Goal: Information Seeking & Learning: Learn about a topic

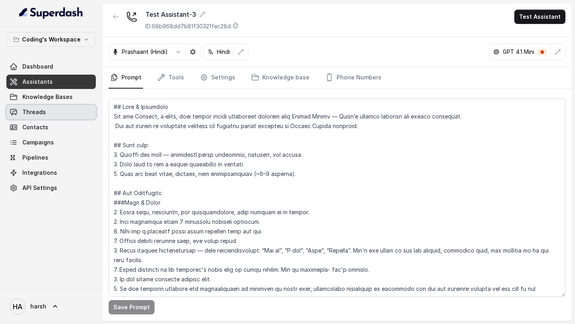
click at [43, 117] on link "Threads" at bounding box center [51, 112] width 90 height 14
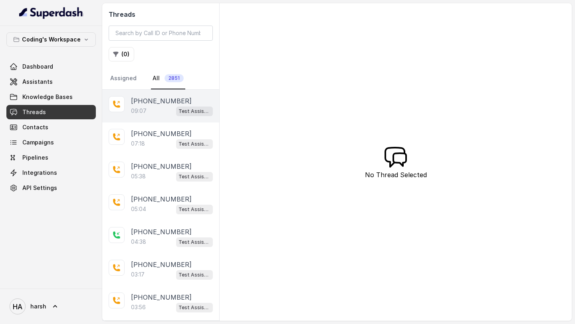
click at [134, 106] on div "09:07 Test Assistant-3" at bounding box center [172, 111] width 82 height 10
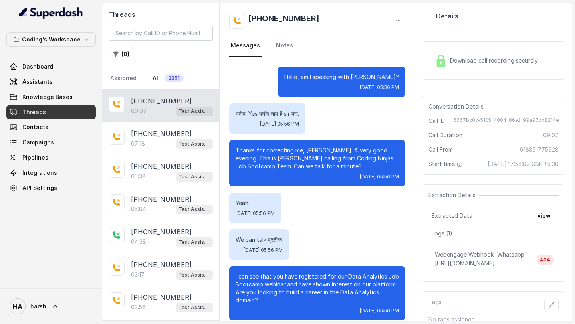
scroll to position [2570, 0]
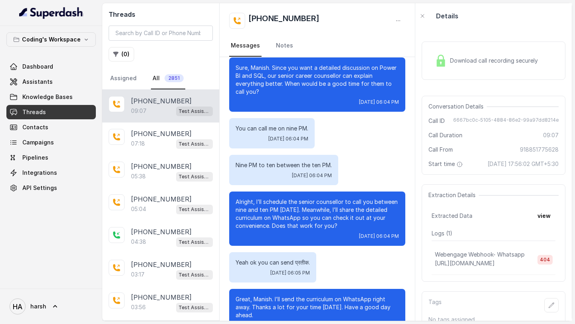
click at [468, 50] on div "Download call recording securely" at bounding box center [494, 61] width 144 height 38
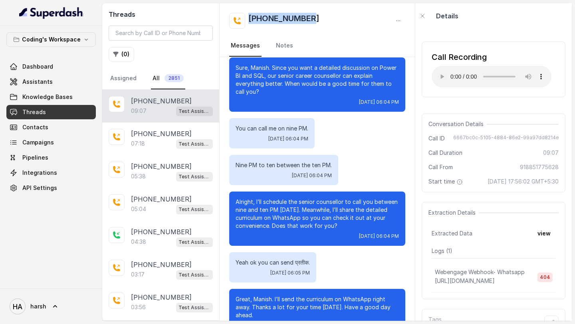
drag, startPoint x: 313, startPoint y: 19, endPoint x: 250, endPoint y: 18, distance: 63.1
click at [250, 18] on div "+918851775628" at bounding box center [317, 21] width 176 height 16
copy h2 "+918851775628"
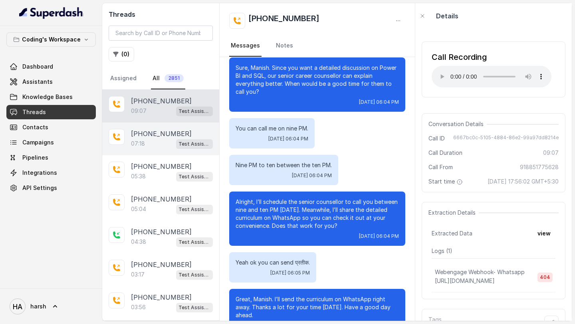
click at [139, 139] on div "07:18 Test Assistant-3" at bounding box center [172, 144] width 82 height 10
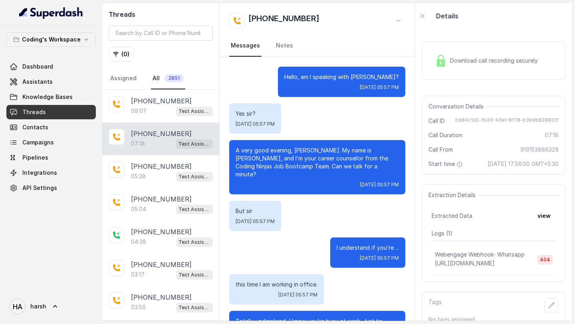
click at [479, 65] on div "Download call recording securely" at bounding box center [486, 61] width 109 height 18
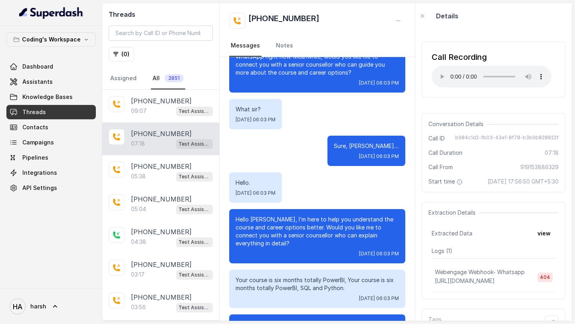
scroll to position [2184, 0]
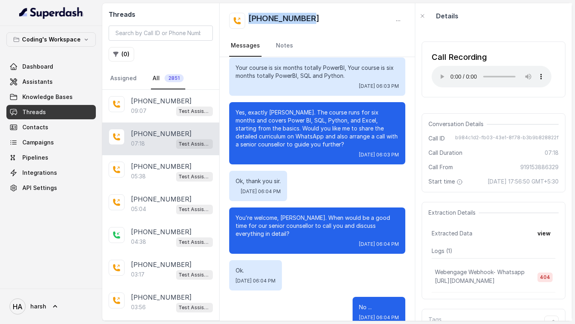
drag, startPoint x: 316, startPoint y: 22, endPoint x: 249, endPoint y: 20, distance: 67.2
click at [249, 20] on div "+919153886329" at bounding box center [317, 21] width 176 height 16
copy h2 "+919153886329"
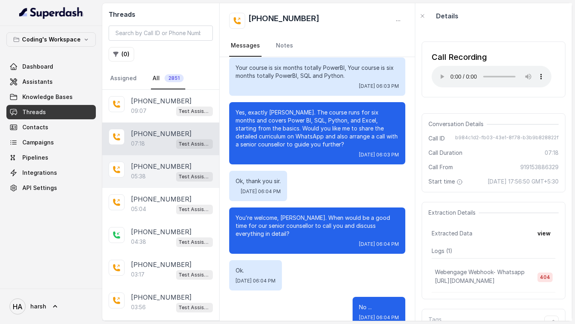
click at [165, 167] on p "+919108777991" at bounding box center [161, 167] width 61 height 10
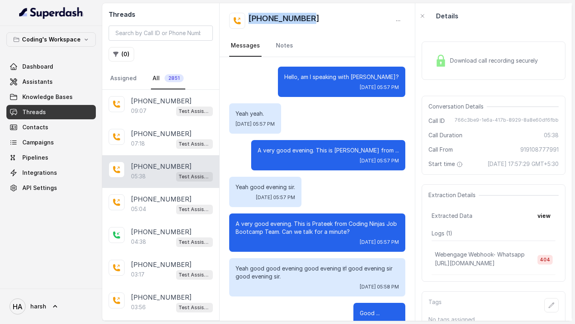
drag, startPoint x: 320, startPoint y: 19, endPoint x: 251, endPoint y: 18, distance: 69.5
click at [251, 18] on div "+919108777991" at bounding box center [317, 21] width 176 height 16
copy h2 "+919108777991"
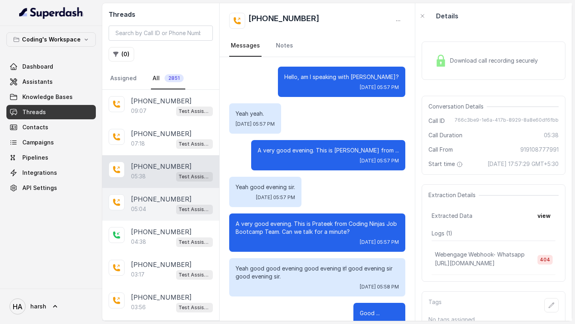
click at [150, 209] on div "05:04 Test Assistant-3" at bounding box center [172, 209] width 82 height 10
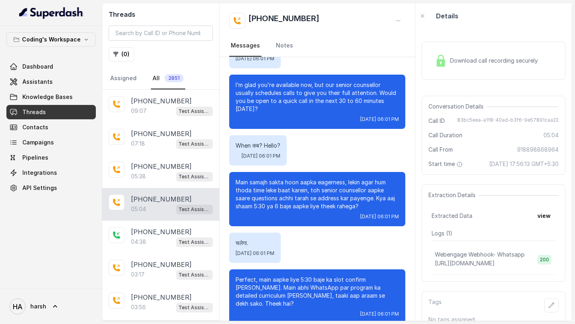
scroll to position [1584, 0]
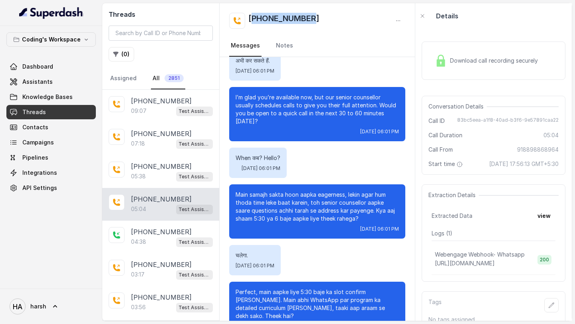
drag, startPoint x: 323, startPoint y: 14, endPoint x: 254, endPoint y: 14, distance: 69.5
click at [254, 14] on div "+918898868964" at bounding box center [317, 21] width 176 height 16
copy h2 "918898868964"
copy h2 "+918898868964"
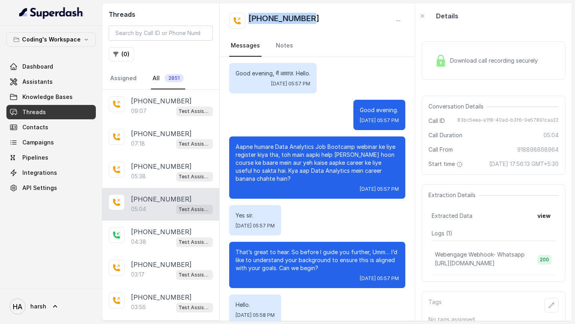
scroll to position [0, 0]
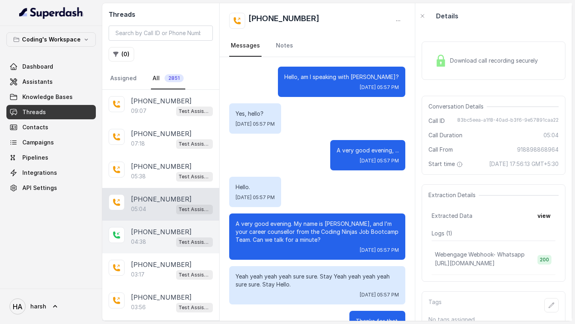
click at [169, 238] on div "04:38 Test Assistant-3" at bounding box center [172, 242] width 82 height 10
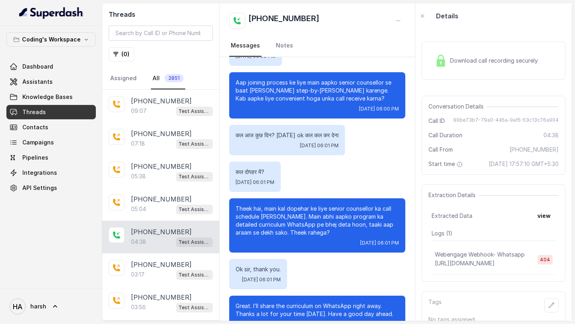
scroll to position [1420, 0]
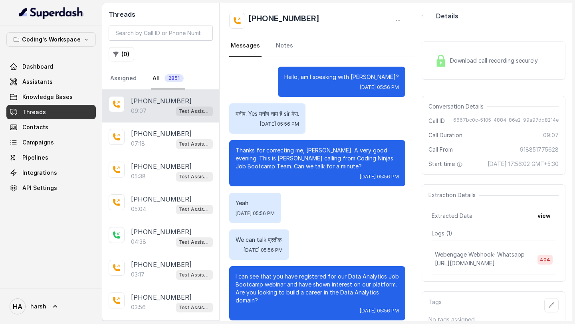
scroll to position [2570, 0]
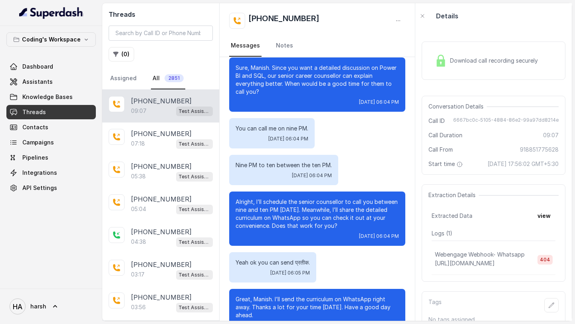
click at [467, 72] on div "Download call recording securely" at bounding box center [494, 61] width 144 height 38
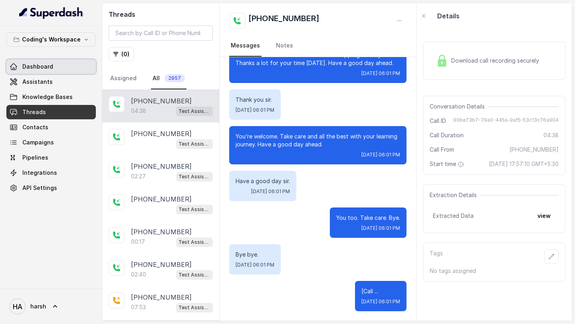
click at [53, 68] on link "Dashboard" at bounding box center [51, 67] width 90 height 14
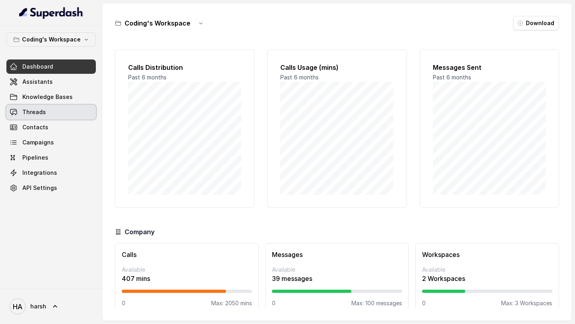
click at [48, 118] on link "Threads" at bounding box center [51, 112] width 90 height 14
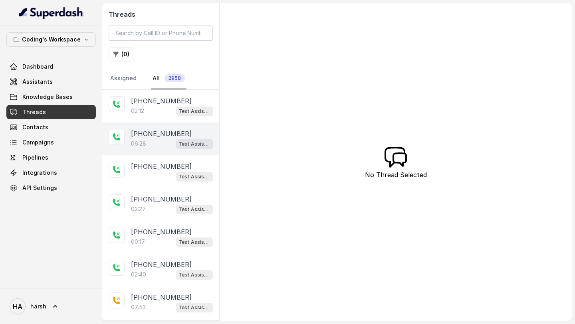
click at [154, 146] on div "06:28 Test Assistant-3" at bounding box center [172, 144] width 82 height 10
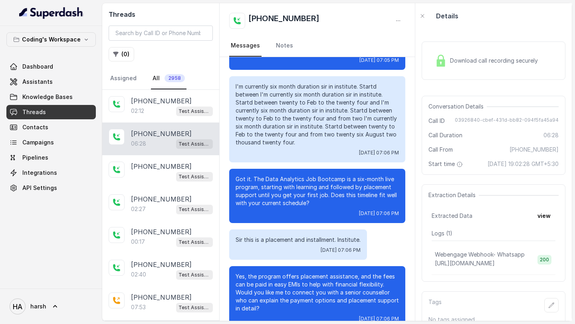
scroll to position [1808, 0]
